Goal: Task Accomplishment & Management: Manage account settings

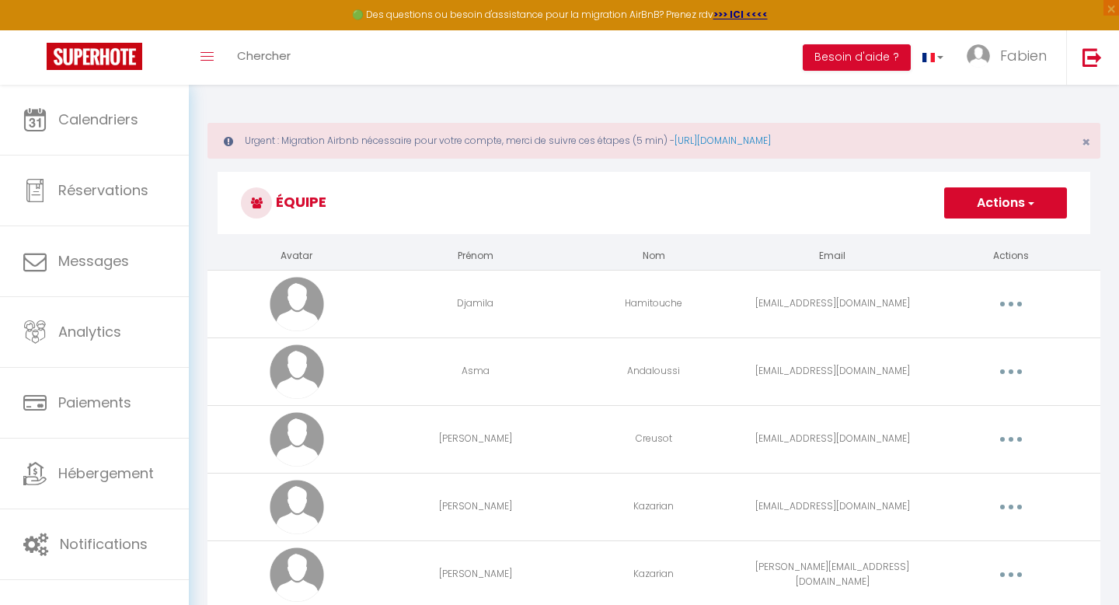
scroll to position [41, 0]
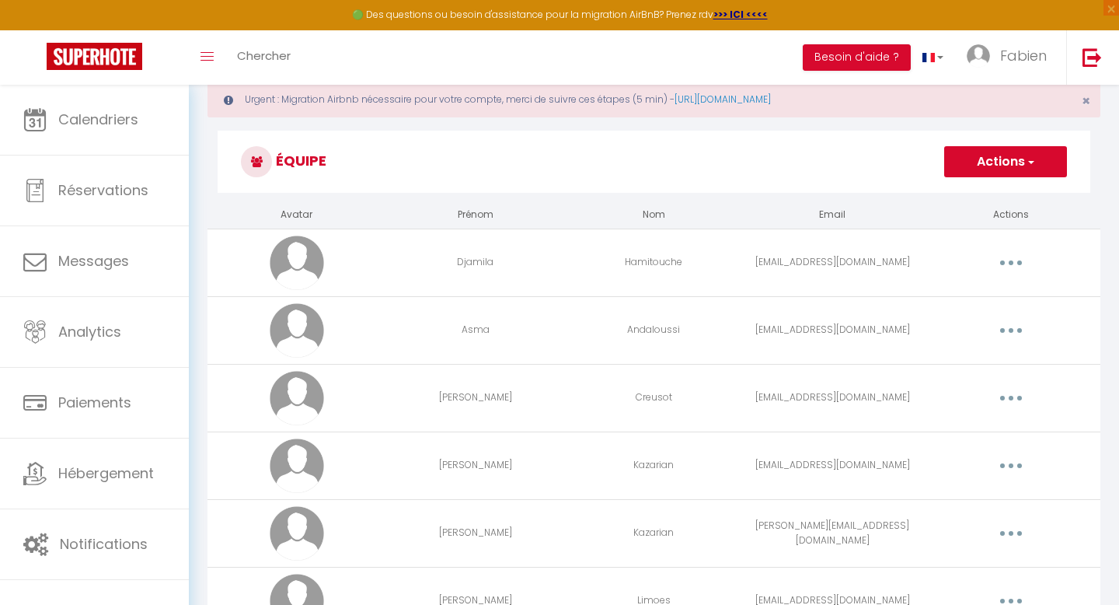
click at [857, 164] on h3 "Équipe" at bounding box center [654, 162] width 873 height 62
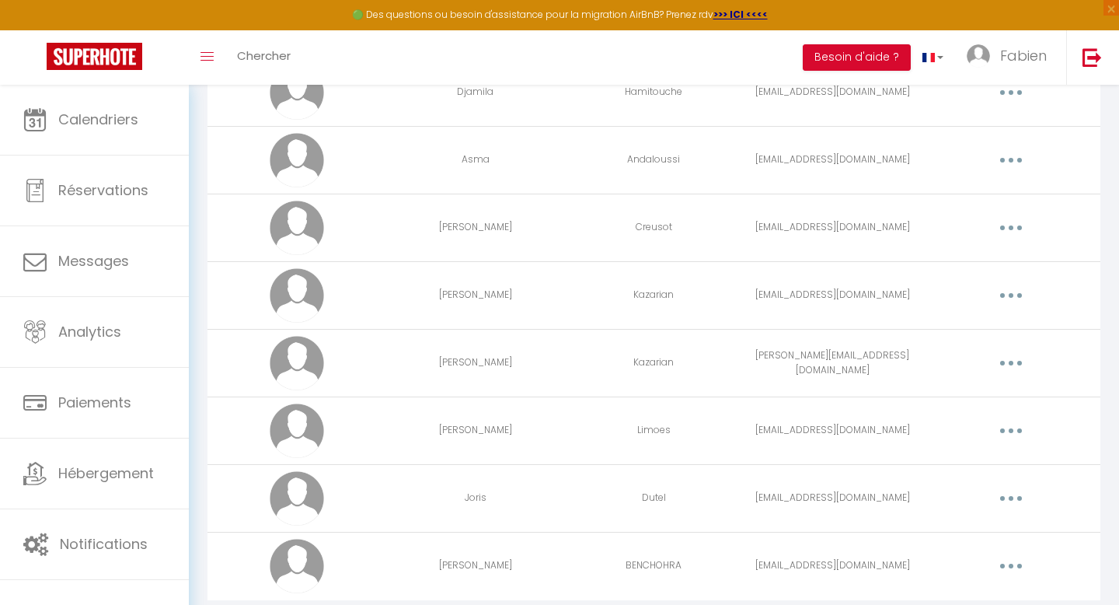
scroll to position [257, 0]
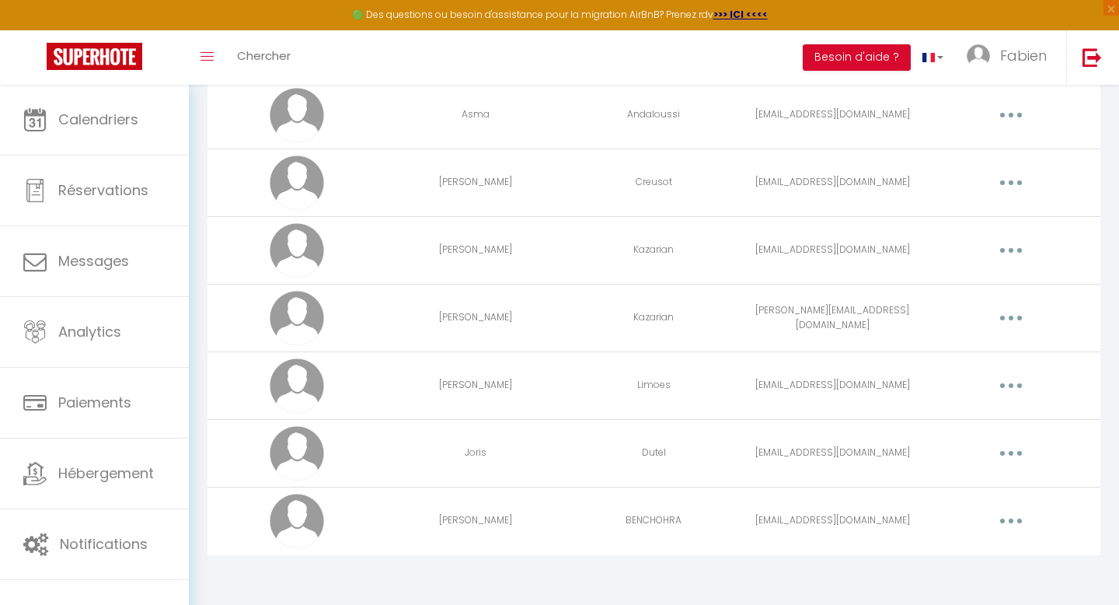
click at [1009, 527] on button "button" at bounding box center [1012, 520] width 44 height 25
click at [945, 553] on link "Editer" at bounding box center [970, 556] width 115 height 26
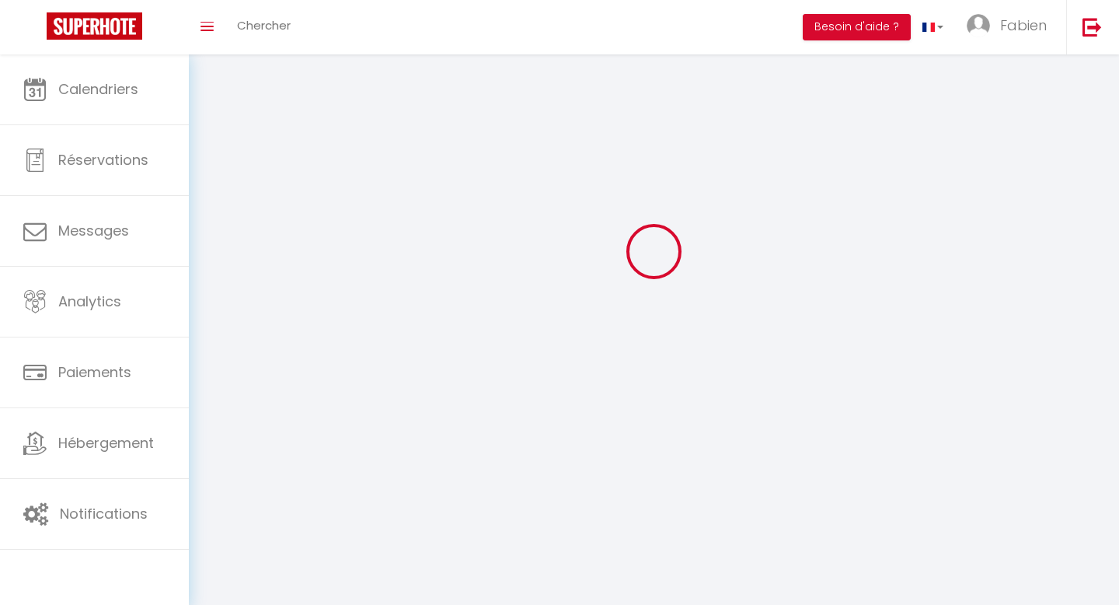
type input "[PERSON_NAME]"
type input "BENCHOHRA"
type input "[EMAIL_ADDRESS][DOMAIN_NAME]"
type textarea "[URL][DOMAIN_NAME]"
checkbox input "false"
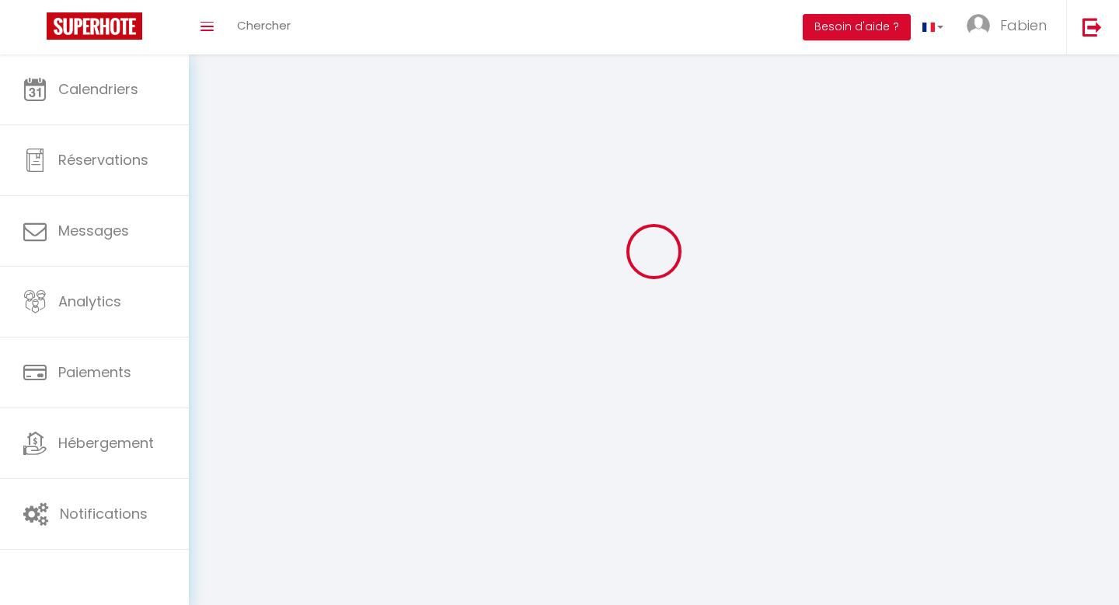
checkbox input "false"
checkbox input "true"
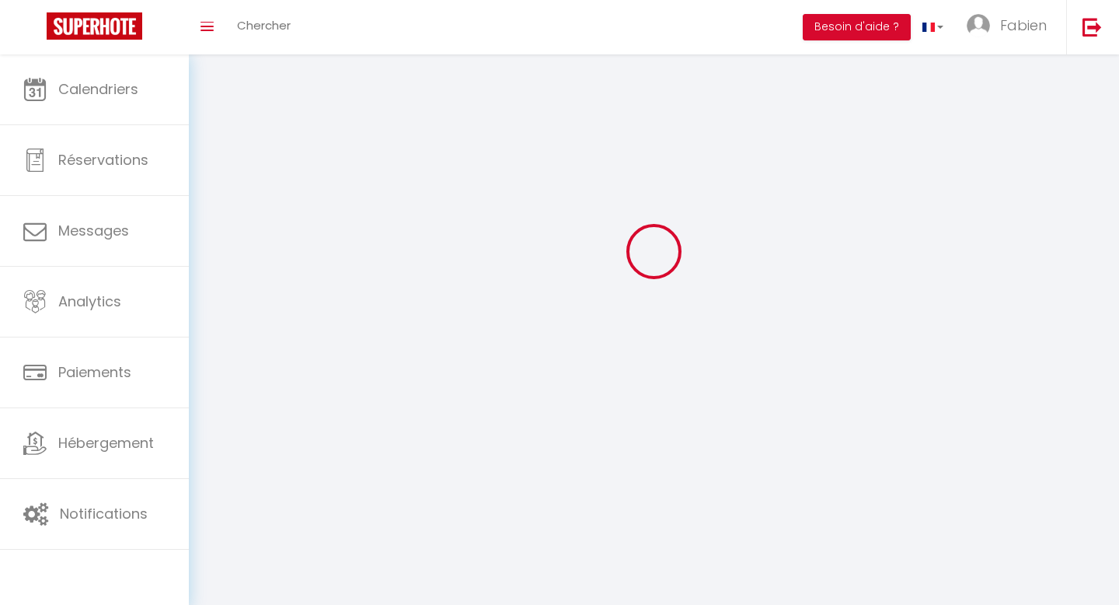
checkbox input "true"
checkbox input "false"
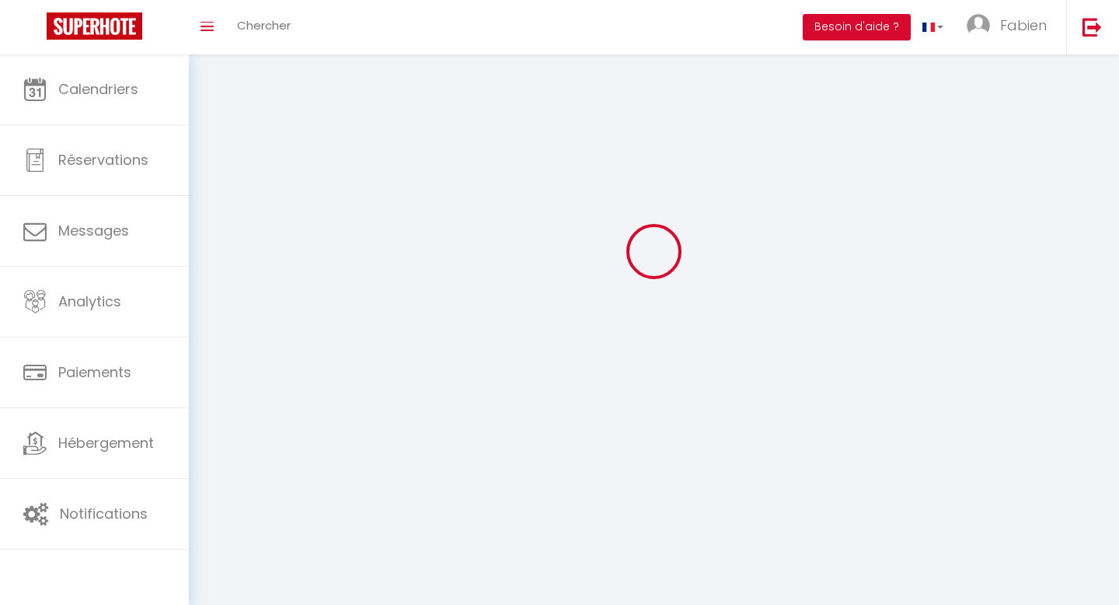
checkbox input "false"
checkbox input "true"
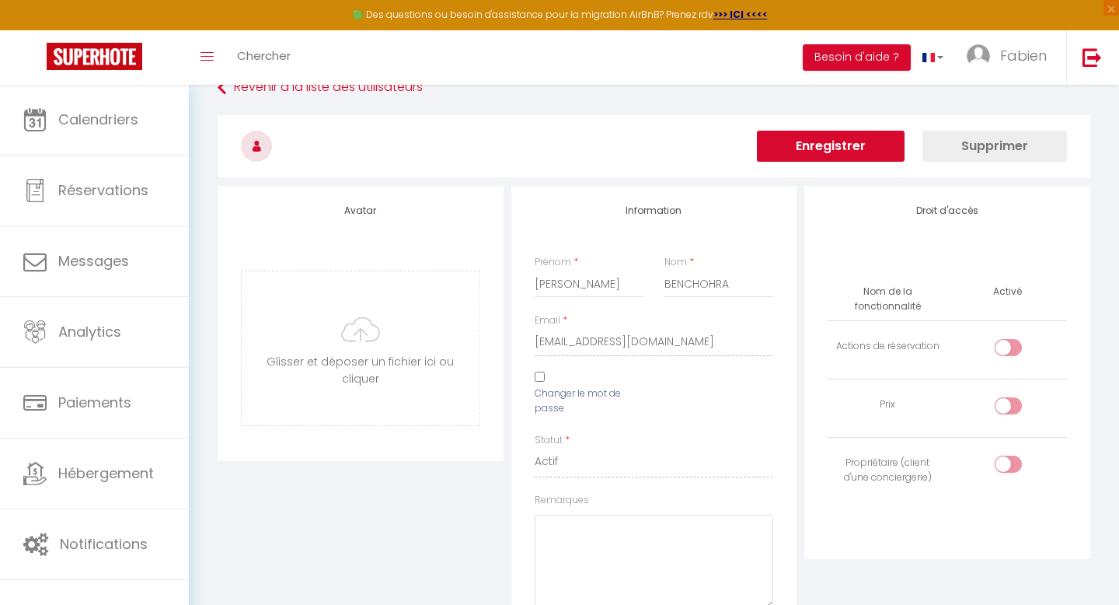
scroll to position [114, 0]
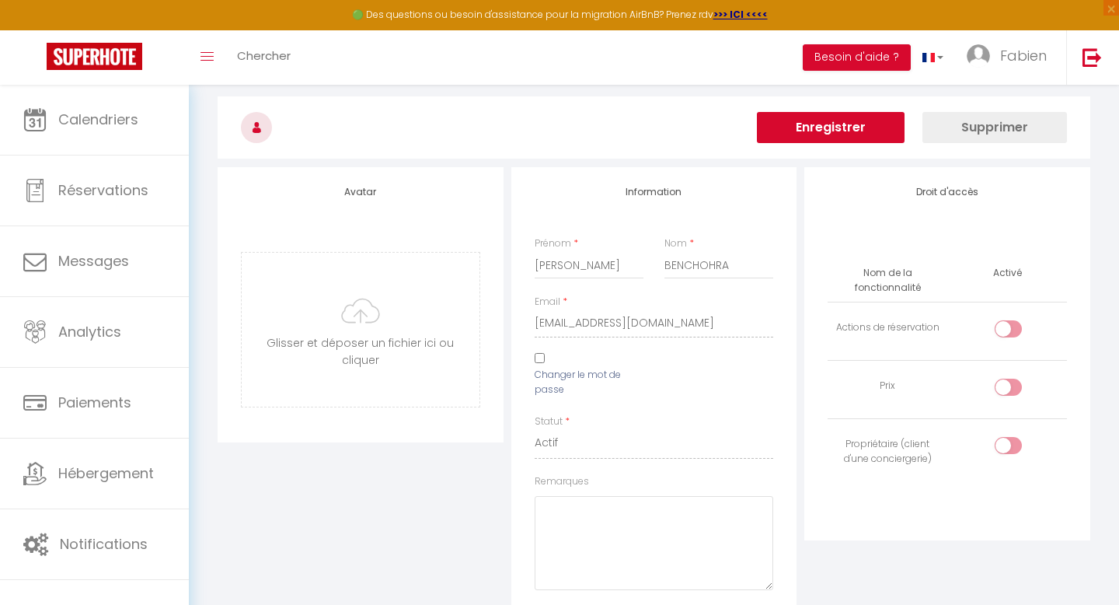
click at [549, 365] on div "Changer le mot de passe" at bounding box center [590, 378] width 130 height 50
click at [540, 362] on input "Changer le mot de passe" at bounding box center [540, 358] width 10 height 10
checkbox input "true"
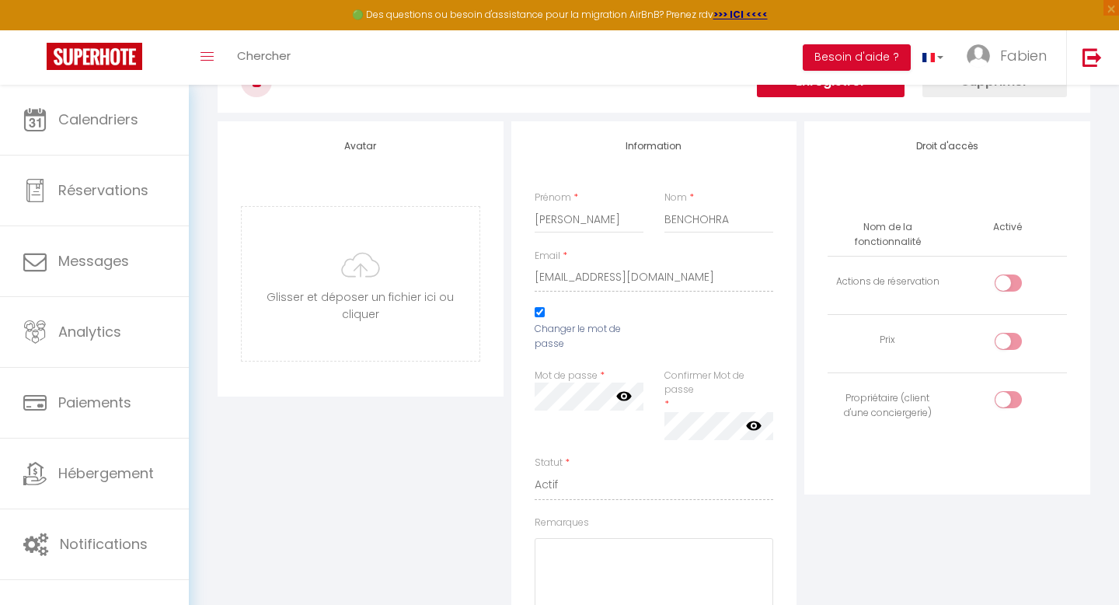
scroll to position [198, 0]
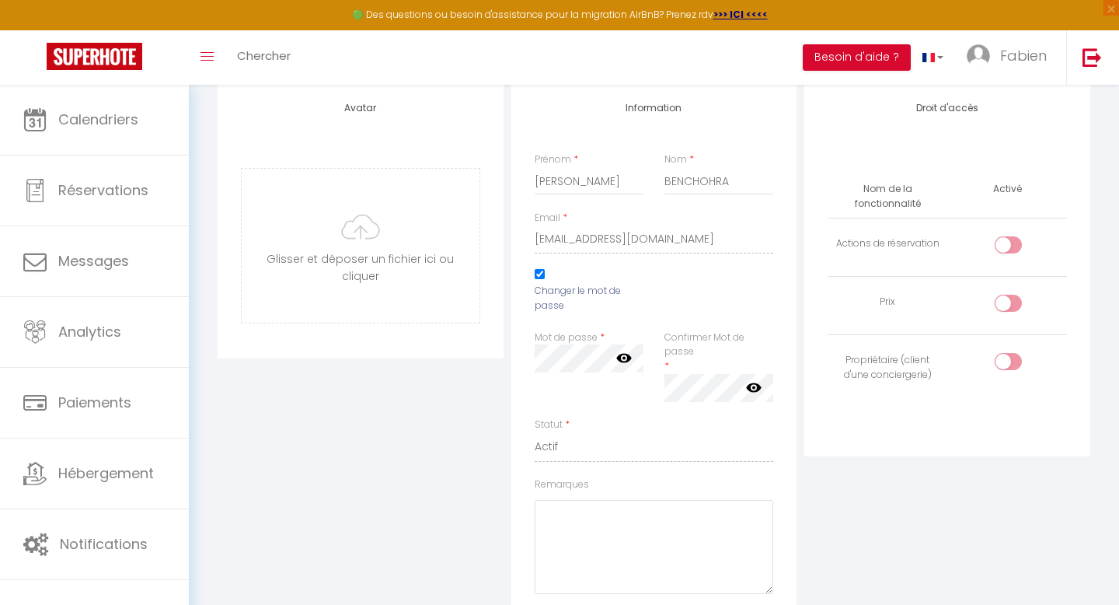
click at [626, 358] on icon at bounding box center [624, 358] width 16 height 9
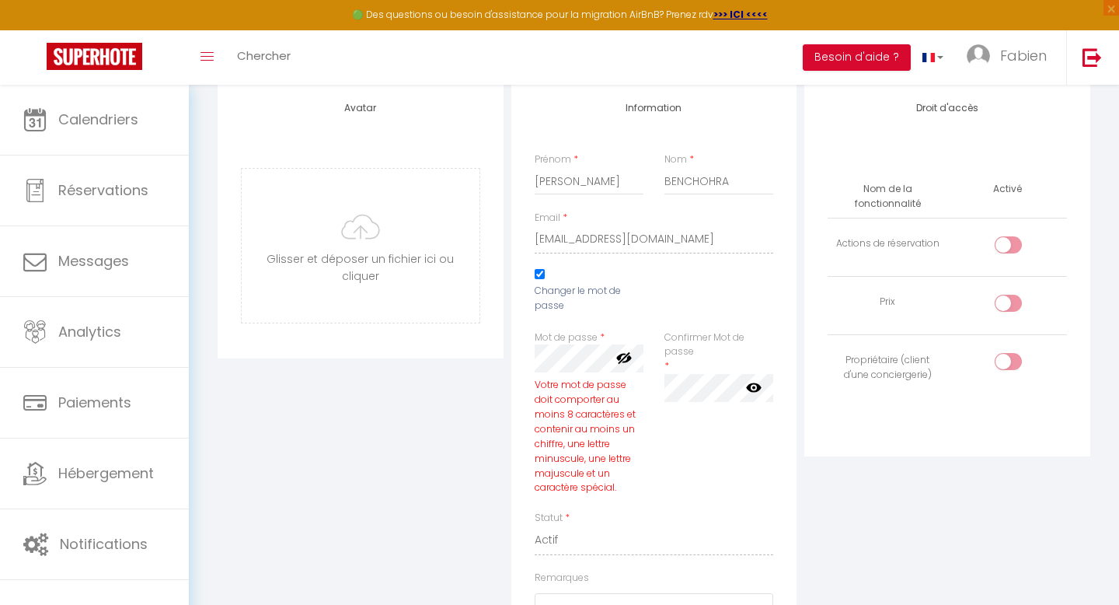
click at [759, 389] on icon at bounding box center [754, 387] width 16 height 9
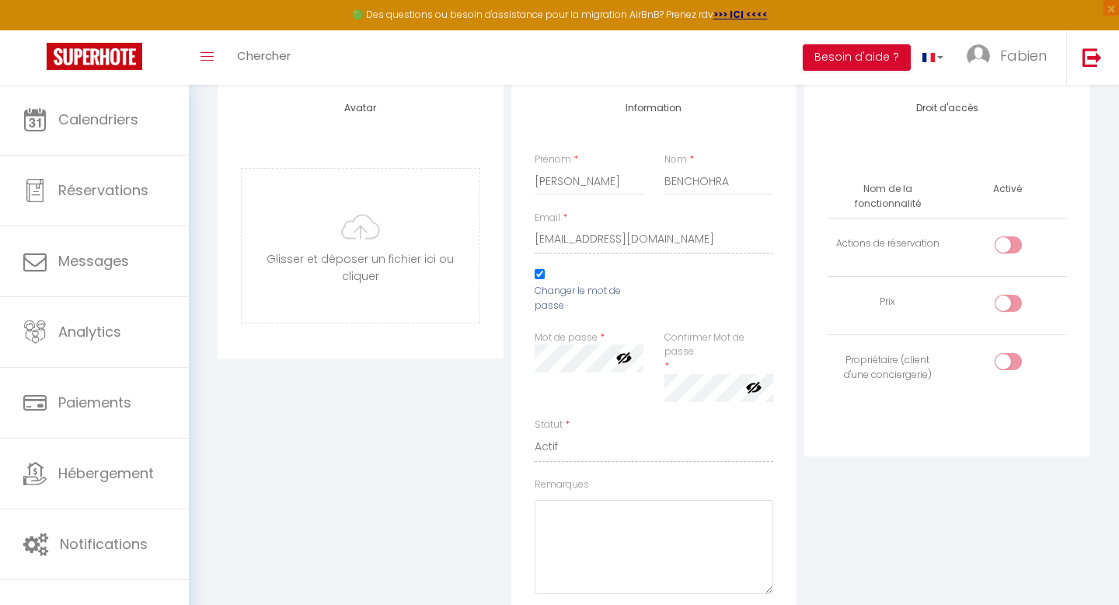
click at [523, 428] on div "Information Prénom * [PERSON_NAME] * BENCHOHRA Email * [EMAIL_ADDRESS][DOMAIN_N…" at bounding box center [654, 452] width 286 height 738
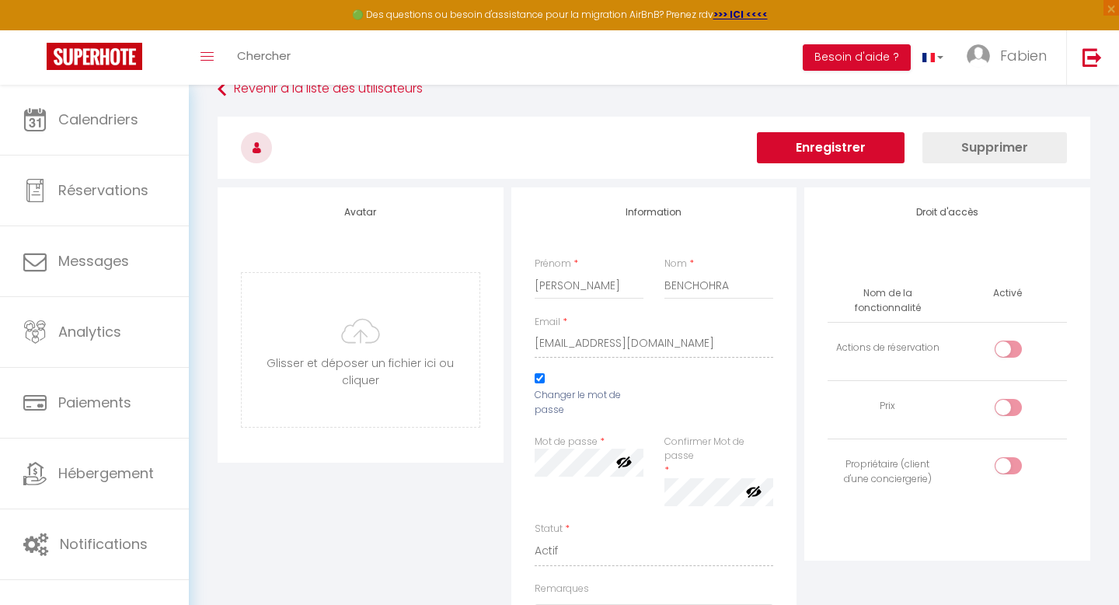
scroll to position [0, 0]
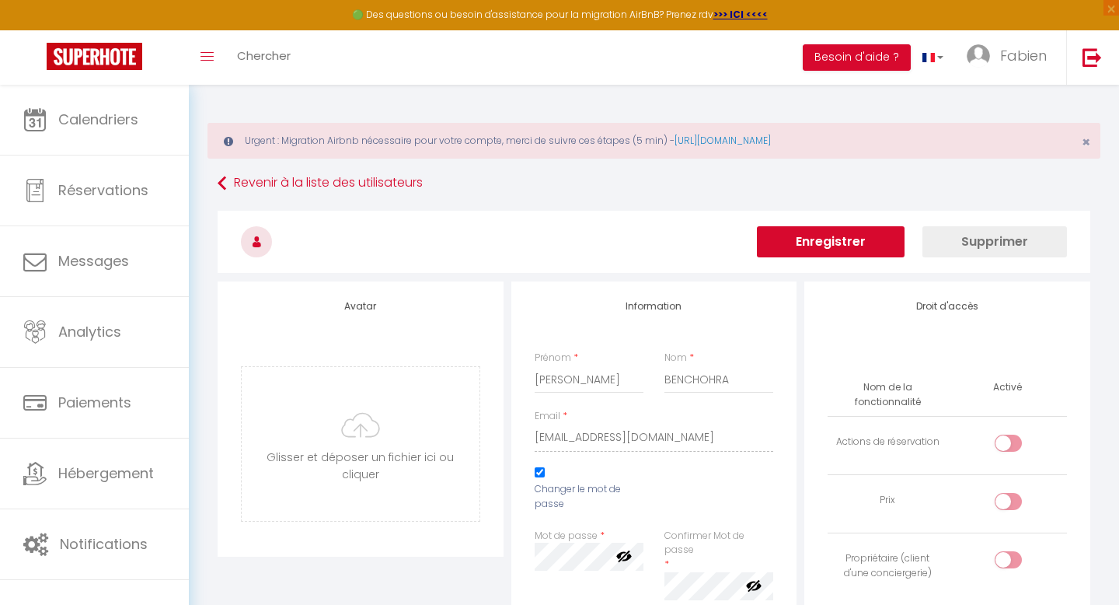
click at [808, 244] on button "Enregistrer" at bounding box center [831, 241] width 148 height 31
